Goal: Transaction & Acquisition: Download file/media

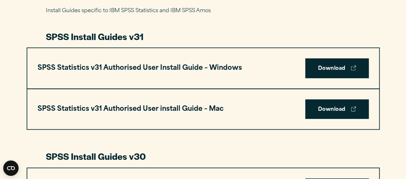
scroll to position [331, 0]
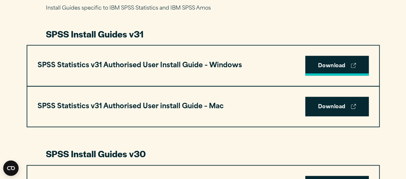
click at [342, 71] on link "Download" at bounding box center [337, 66] width 64 height 20
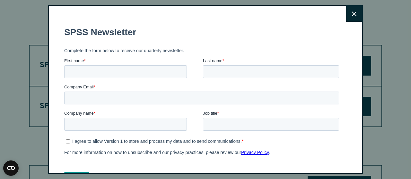
click at [346, 10] on button "Close" at bounding box center [354, 14] width 16 height 16
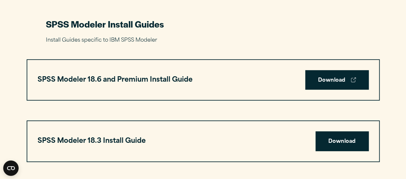
scroll to position [1382, 0]
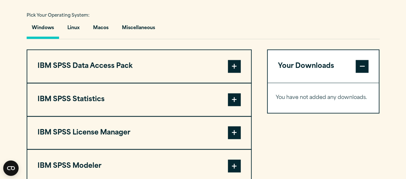
scroll to position [477, 0]
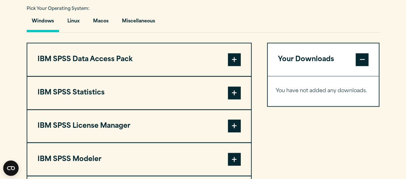
click at [236, 91] on span at bounding box center [234, 93] width 13 height 13
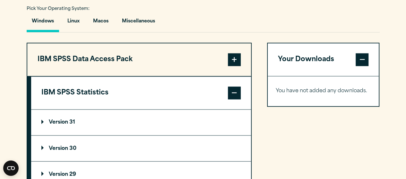
click at [81, 118] on summary "Version 31" at bounding box center [141, 123] width 220 height 26
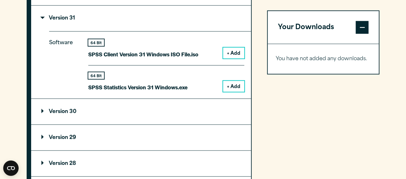
scroll to position [594, 0]
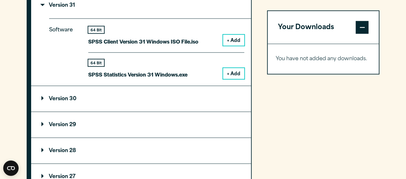
click at [230, 72] on button "+ Add" at bounding box center [233, 73] width 21 height 11
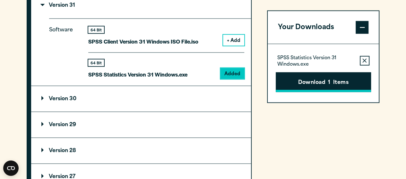
click at [325, 87] on button "Download 1 Items" at bounding box center [323, 82] width 95 height 20
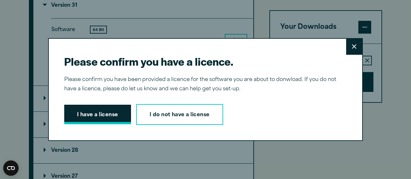
click at [112, 116] on button "I have a license" at bounding box center [97, 115] width 67 height 20
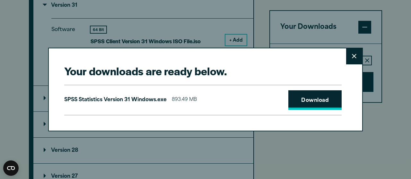
click at [305, 106] on link "Download" at bounding box center [314, 101] width 53 height 20
drag, startPoint x: 388, startPoint y: 29, endPoint x: 340, endPoint y: 92, distance: 80.0
click at [340, 92] on div "Your downloads are ready below. Close SPSS Statistics Version 31 Windows.exe 89…" at bounding box center [205, 90] width 315 height 84
drag, startPoint x: 368, startPoint y: 4, endPoint x: 345, endPoint y: 100, distance: 99.7
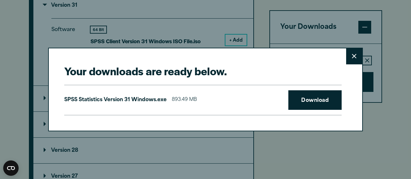
click at [345, 100] on div "Your downloads are ready below. Close SPSS Statistics Version 31 Windows.exe 89…" at bounding box center [205, 90] width 315 height 84
click at [353, 79] on div "Your downloads are ready below. Close SPSS Statistics Version 31 Windows.exe 89…" at bounding box center [205, 90] width 315 height 84
click at [352, 59] on icon at bounding box center [354, 56] width 4 height 5
